Goal: Information Seeking & Learning: Learn about a topic

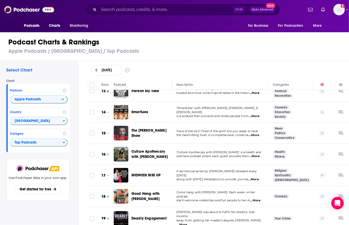
scroll to position [264, 0]
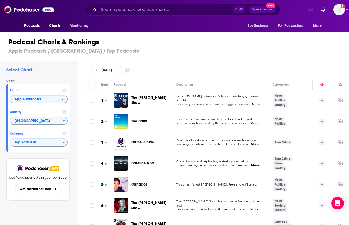
click at [278, 65] on div "[DATE]" at bounding box center [218, 70] width 254 height 10
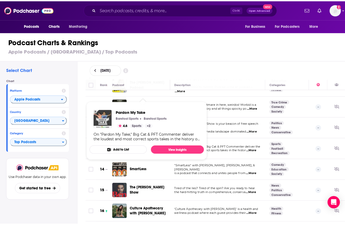
scroll to position [259, 0]
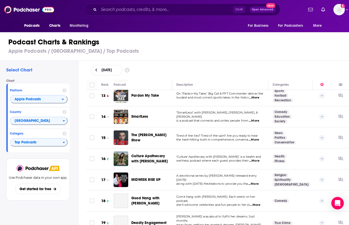
click at [231, 155] on span "‘Culture Apothecary with [PERSON_NAME]’ is a health and" at bounding box center [218, 157] width 84 height 4
click at [153, 155] on span "Culture Apothecary with [PERSON_NAME]" at bounding box center [151, 159] width 40 height 10
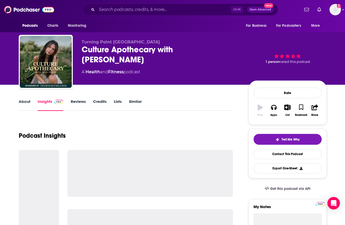
click at [102, 45] on div "Culture Apothecary with [PERSON_NAME]" at bounding box center [161, 54] width 159 height 20
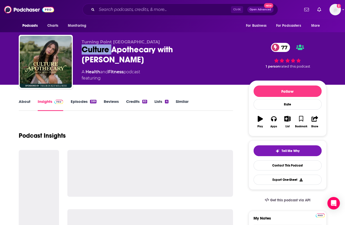
click at [102, 45] on div "Culture Apothecary with Alex Clark 77" at bounding box center [161, 54] width 159 height 20
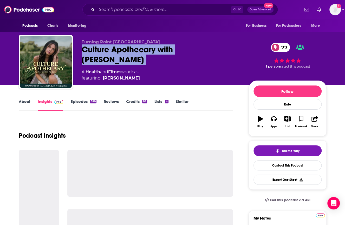
copy div "Culture Apothecary with Alex Clark 77"
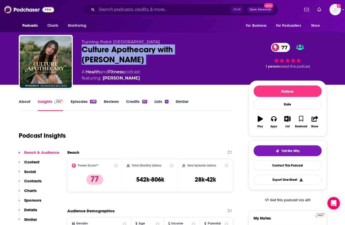
click at [30, 190] on p "Charts" at bounding box center [30, 190] width 12 height 5
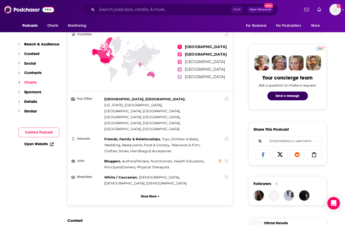
scroll to position [529, 0]
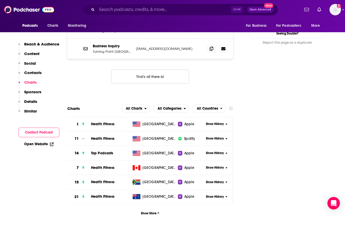
click at [214, 151] on span "Show History" at bounding box center [215, 153] width 18 height 4
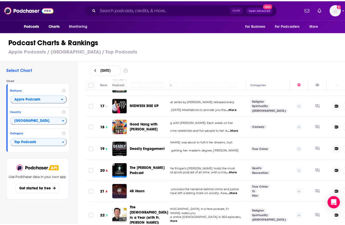
scroll to position [333, 19]
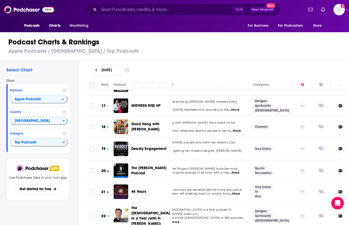
click at [150, 147] on span "Deadly Engagement" at bounding box center [148, 149] width 35 height 4
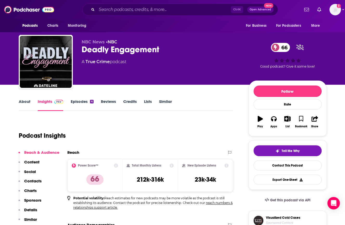
click at [129, 50] on div "Deadly Engagement 66" at bounding box center [161, 49] width 159 height 10
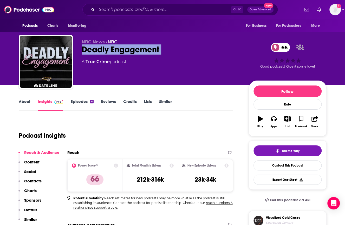
click at [129, 50] on div "Deadly Engagement 66" at bounding box center [161, 49] width 159 height 10
copy div "Deadly Engagement 66"
click at [33, 190] on p "Charts" at bounding box center [30, 190] width 12 height 5
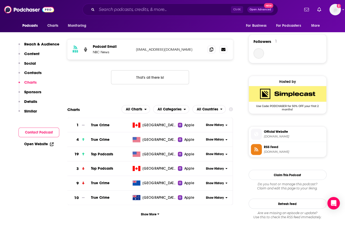
scroll to position [441, 0]
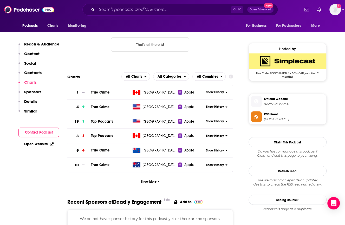
click at [204, 119] on div "Show History" at bounding box center [218, 121] width 29 height 13
click at [211, 118] on div "Show History" at bounding box center [218, 121] width 29 height 13
click at [214, 122] on span "Show History" at bounding box center [215, 121] width 18 height 4
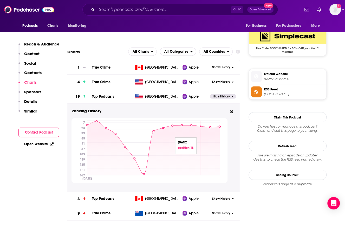
scroll to position [468, 0]
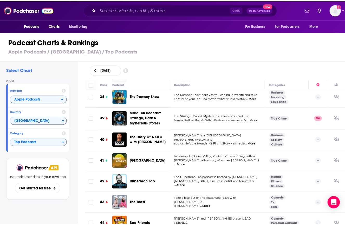
scroll to position [810, 0]
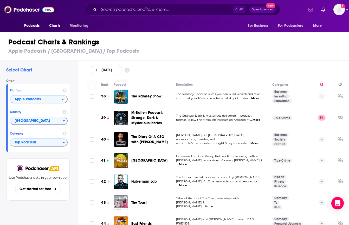
click at [142, 158] on span "[GEOGRAPHIC_DATA]" at bounding box center [149, 160] width 36 height 4
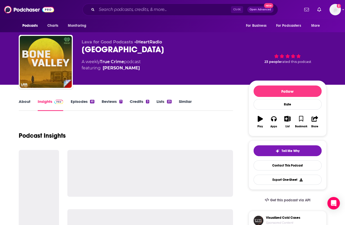
click at [107, 47] on div "[GEOGRAPHIC_DATA]" at bounding box center [161, 49] width 159 height 10
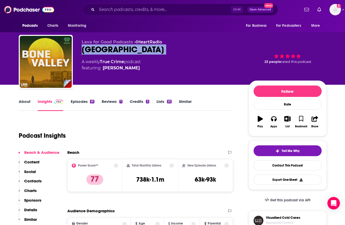
click at [107, 47] on div "[GEOGRAPHIC_DATA]" at bounding box center [161, 49] width 159 height 10
click at [32, 193] on p "Charts" at bounding box center [30, 190] width 12 height 5
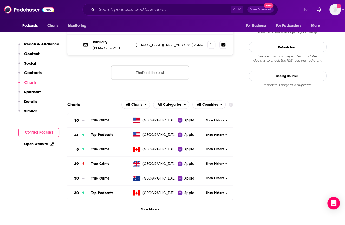
scroll to position [563, 0]
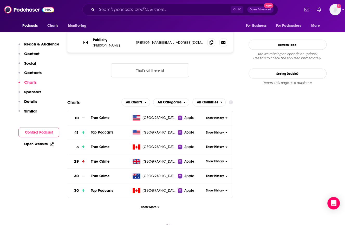
click at [211, 131] on span "Show History" at bounding box center [215, 133] width 18 height 4
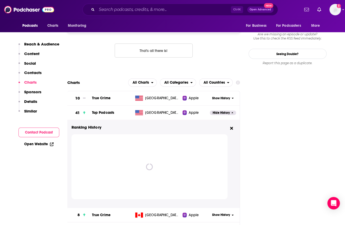
scroll to position [583, 0]
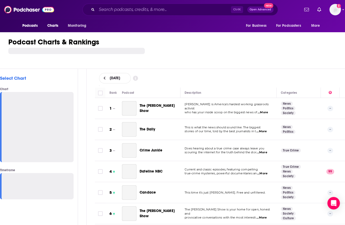
click at [196, 58] on div "Podcast Charts & Rankings" at bounding box center [179, 50] width 358 height 38
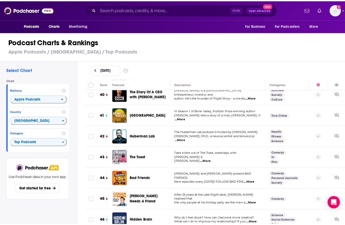
scroll to position [875, 0]
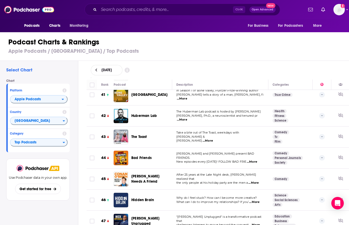
click at [139, 198] on span "Hidden Brain" at bounding box center [142, 200] width 23 height 4
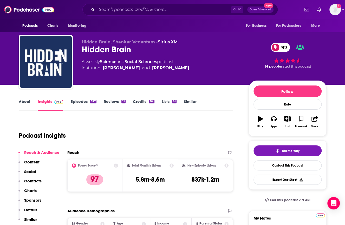
click at [32, 190] on p "Charts" at bounding box center [30, 190] width 12 height 5
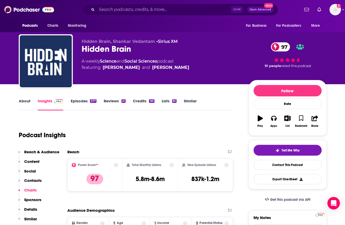
scroll to position [612, 0]
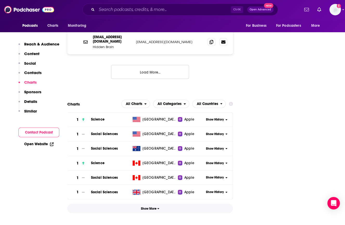
click at [155, 207] on span "Show More" at bounding box center [150, 209] width 18 height 4
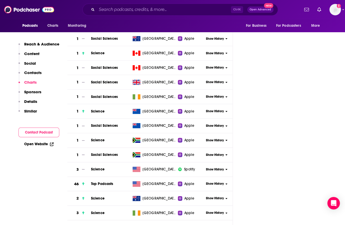
scroll to position [722, 0]
click at [219, 181] on span "Show History" at bounding box center [215, 183] width 18 height 4
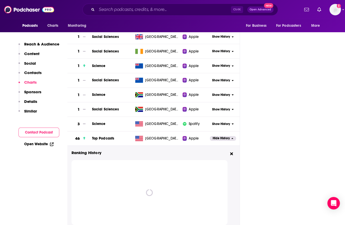
scroll to position [768, 0]
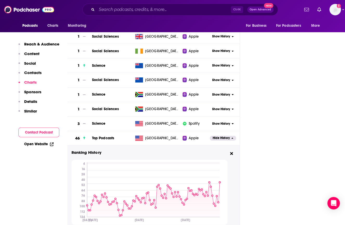
scroll to position [783, 0]
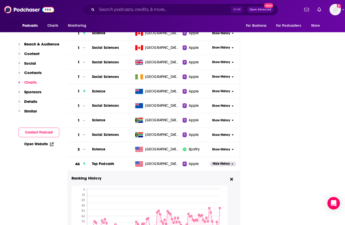
scroll to position [740, 0]
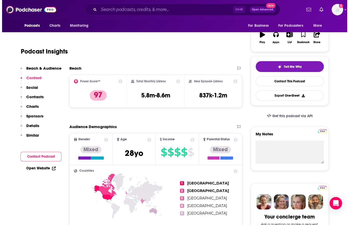
scroll to position [0, 0]
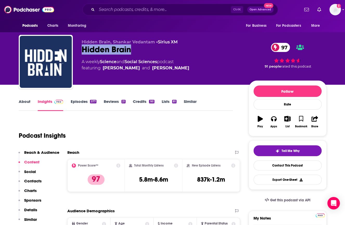
drag, startPoint x: 133, startPoint y: 49, endPoint x: 82, endPoint y: 49, distance: 51.2
click at [82, 49] on div "Hidden Brain 97" at bounding box center [161, 49] width 159 height 10
copy h2 "Hidden Brain"
click at [144, 120] on div "Podcast Insights" at bounding box center [124, 132] width 210 height 27
click at [55, 25] on span "Charts" at bounding box center [52, 25] width 11 height 7
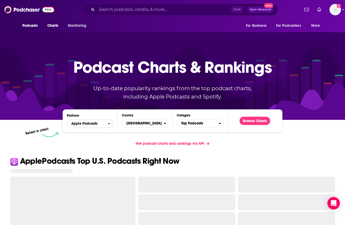
click at [102, 126] on span "Apple Podcasts" at bounding box center [87, 123] width 41 height 9
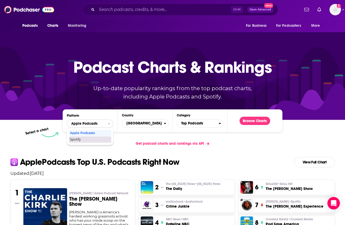
click at [96, 139] on span "Spotify" at bounding box center [90, 139] width 40 height 3
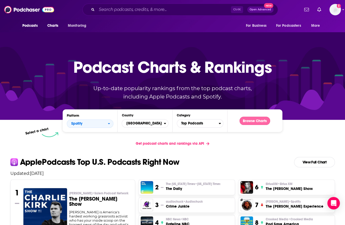
click at [258, 122] on button "Browse Charts" at bounding box center [254, 121] width 31 height 8
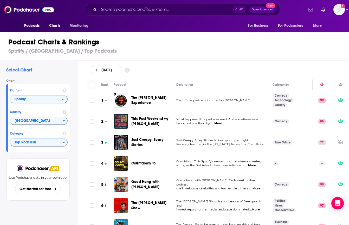
click at [225, 53] on h3 "Spotify / United States / Top Podcasts" at bounding box center [176, 51] width 337 height 6
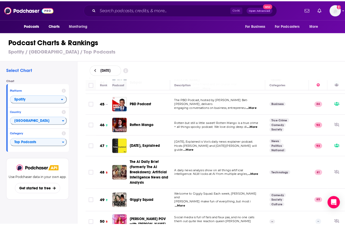
scroll to position [893, 0]
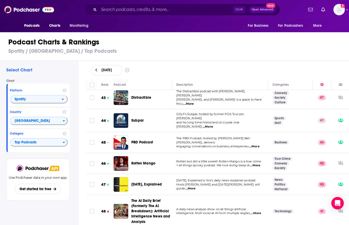
click at [136, 118] on span "Subpar" at bounding box center [137, 120] width 12 height 4
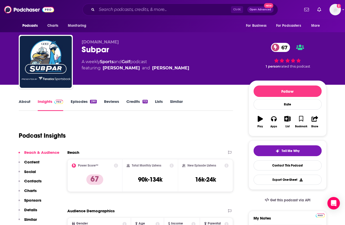
click at [177, 127] on div "Podcast Insights" at bounding box center [124, 132] width 210 height 27
click at [94, 49] on div "Subpar 67" at bounding box center [161, 49] width 159 height 10
copy div "Subpar 67"
click at [32, 190] on p "Charts" at bounding box center [30, 190] width 12 height 5
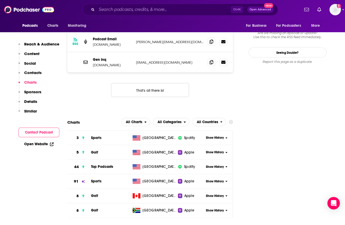
scroll to position [535, 0]
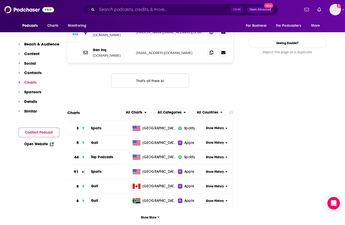
click at [127, 22] on div "Podcasts Charts Monitoring For Business For Podcasters More" at bounding box center [172, 25] width 333 height 13
click at [213, 155] on span "Show History" at bounding box center [215, 157] width 18 height 4
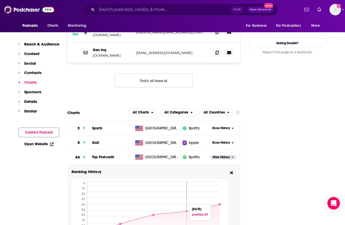
scroll to position [562, 0]
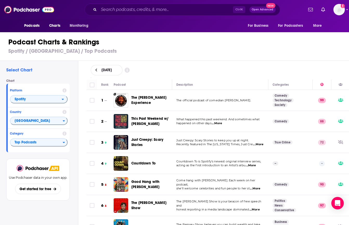
click at [256, 55] on div "Podcast Charts & Rankings Spotify / United States / Top Podcasts" at bounding box center [176, 46] width 353 height 30
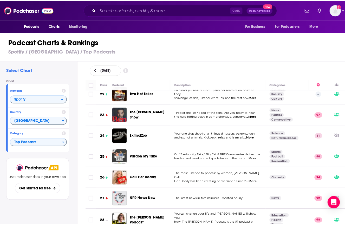
scroll to position [460, 0]
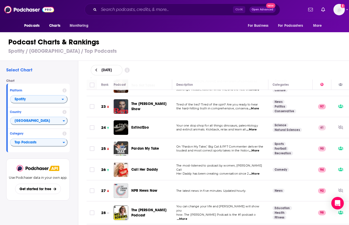
click at [136, 125] on span "ExtinctZoo" at bounding box center [139, 127] width 17 height 4
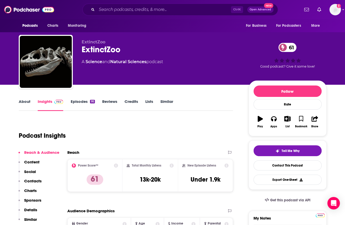
click at [100, 51] on div "ExtinctZoo 61" at bounding box center [161, 49] width 159 height 10
copy div "ExtinctZoo 61"
click at [32, 190] on p "Charts" at bounding box center [30, 190] width 12 height 5
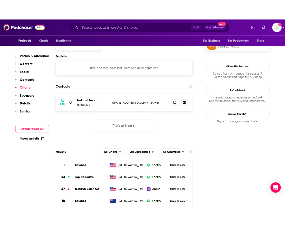
scroll to position [491, 0]
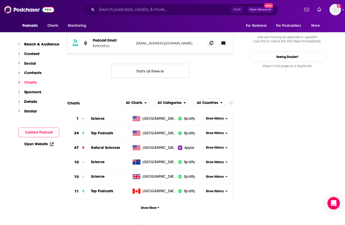
click at [216, 131] on span "Show History" at bounding box center [215, 133] width 18 height 4
